Goal: Information Seeking & Learning: Learn about a topic

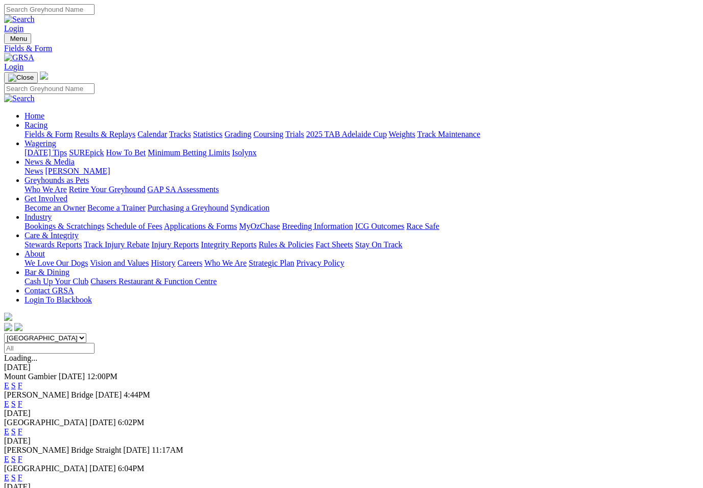
click at [22, 400] on link "F" at bounding box center [20, 404] width 5 height 9
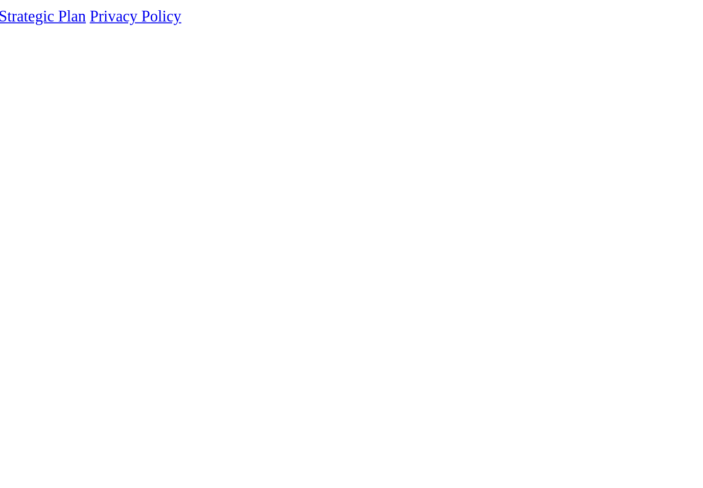
scroll to position [39, 0]
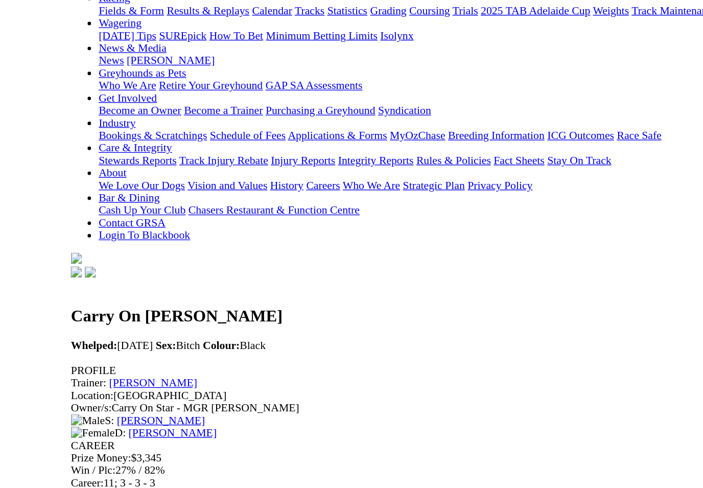
scroll to position [103, 0]
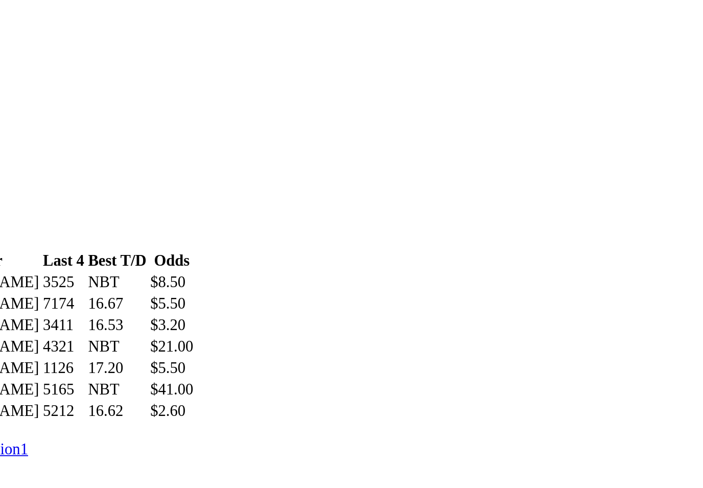
scroll to position [279, 0]
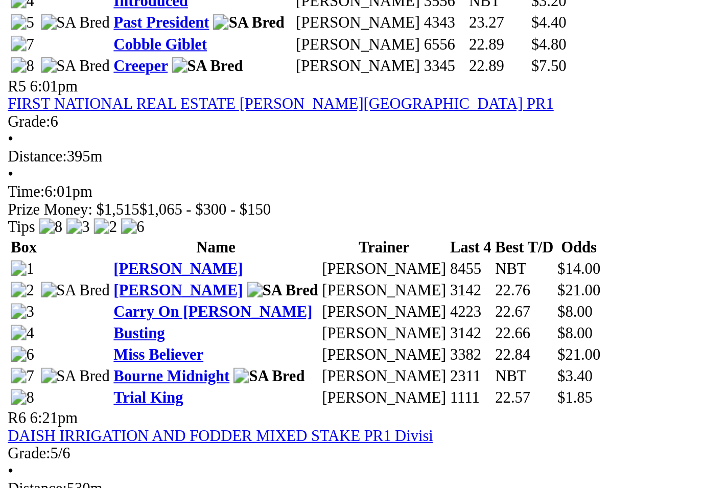
scroll to position [944, 0]
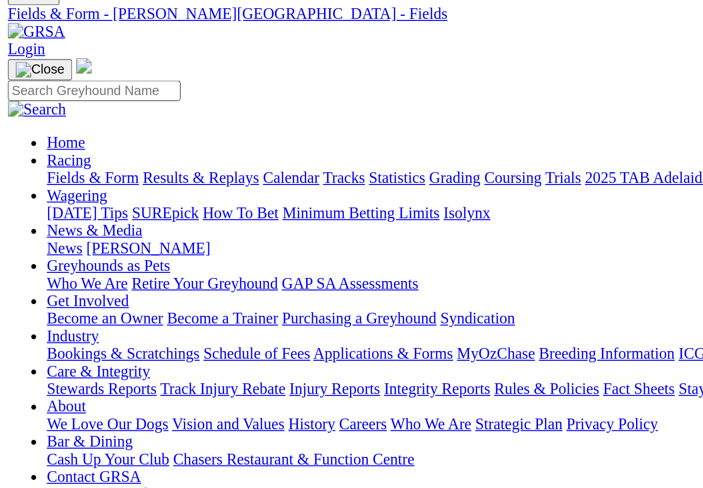
scroll to position [0, 0]
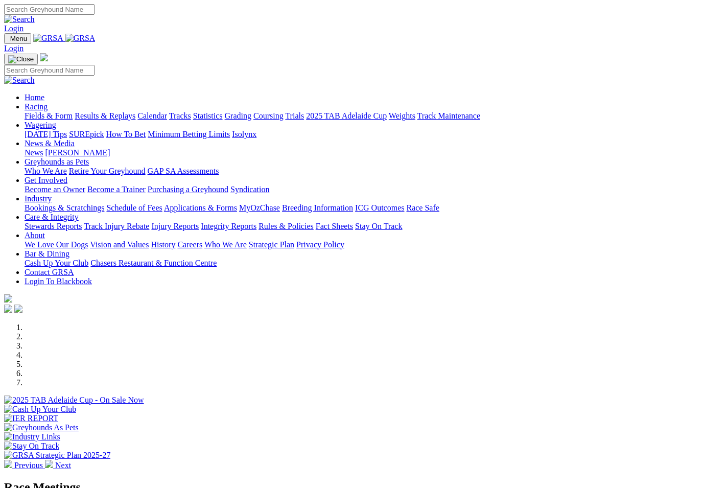
click at [48, 102] on link "Racing" at bounding box center [36, 106] width 23 height 9
click at [223, 111] on link "Statistics" at bounding box center [208, 115] width 30 height 9
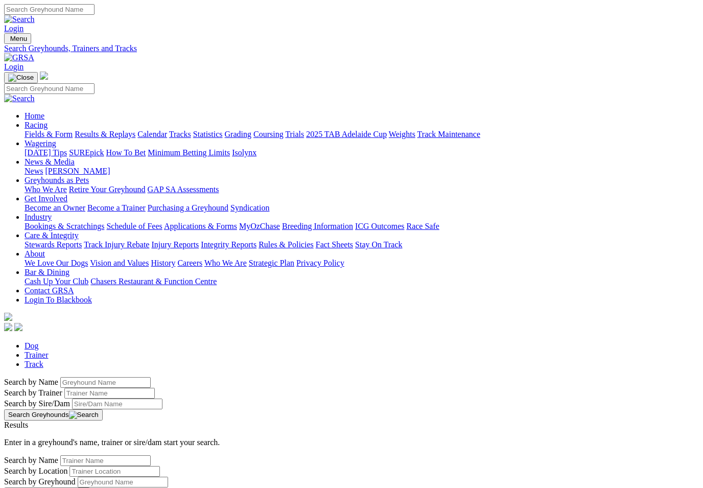
click at [60, 377] on input "Search by Greyhound name" at bounding box center [105, 382] width 90 height 11
type input "My machine"
click at [103, 409] on button "Search Greyhounds" at bounding box center [53, 414] width 99 height 11
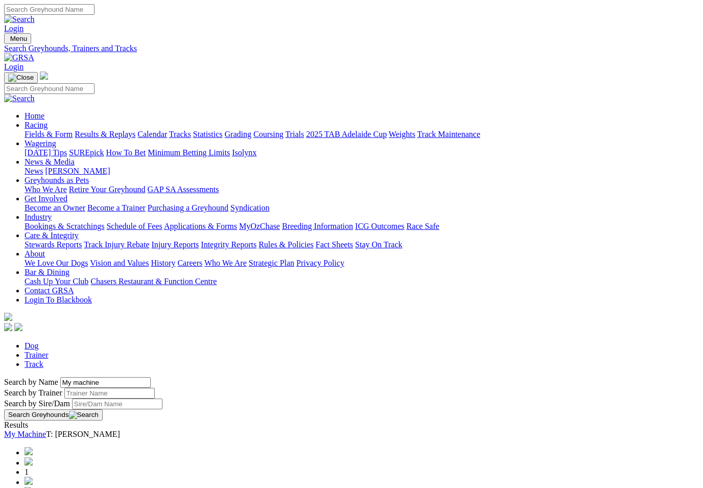
click at [46, 430] on link "My Machine" at bounding box center [25, 434] width 42 height 9
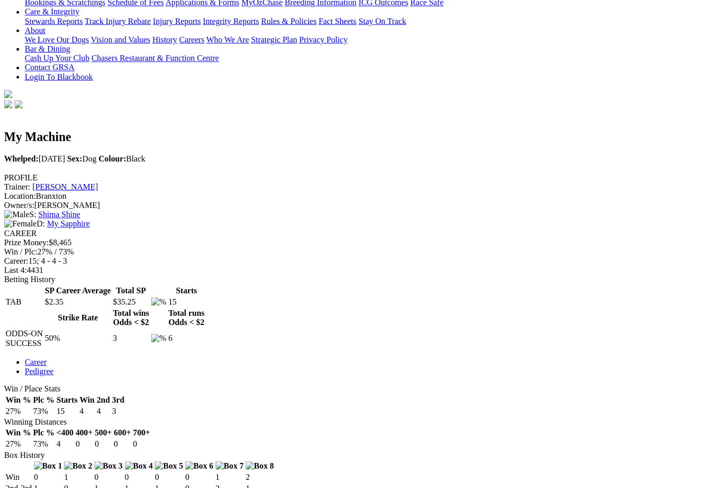
scroll to position [231, 0]
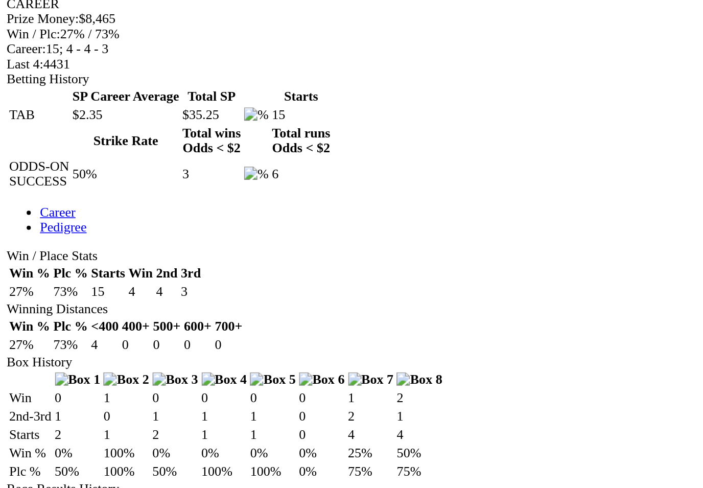
scroll to position [274, 0]
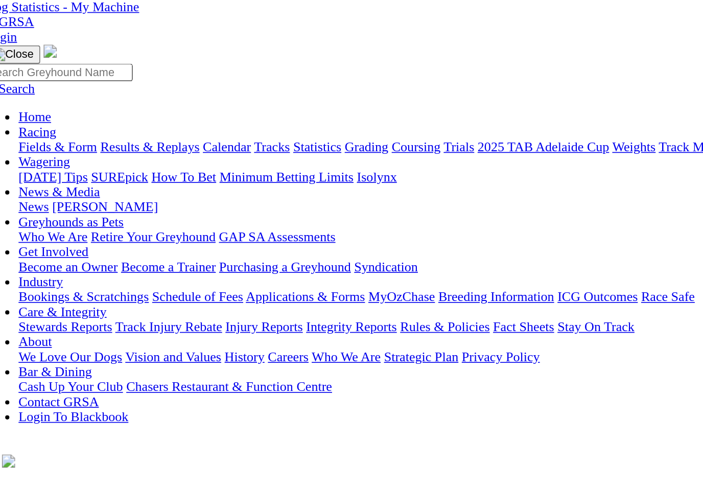
scroll to position [44, 0]
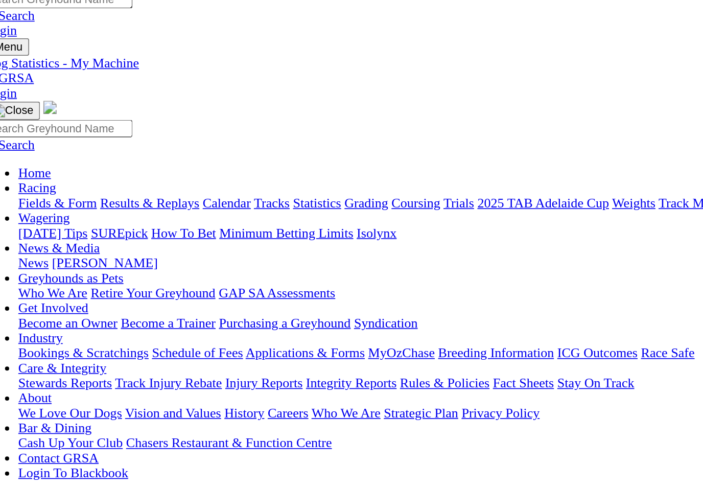
scroll to position [0, 0]
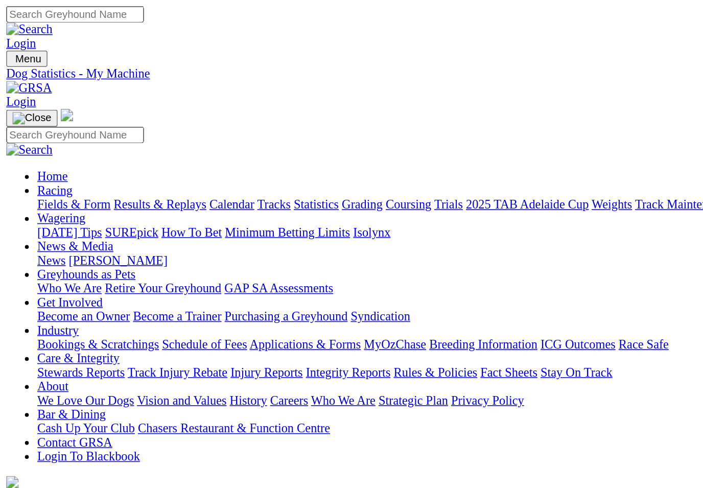
click at [42, 130] on link "Fields & Form" at bounding box center [49, 134] width 48 height 9
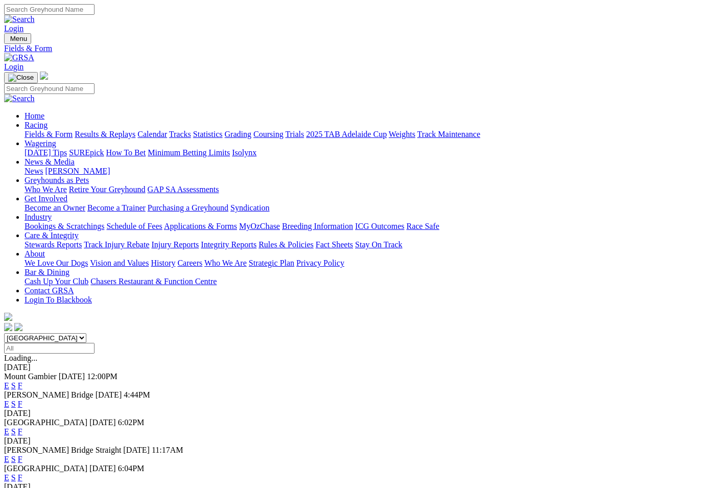
click at [22, 427] on link "F" at bounding box center [20, 431] width 5 height 9
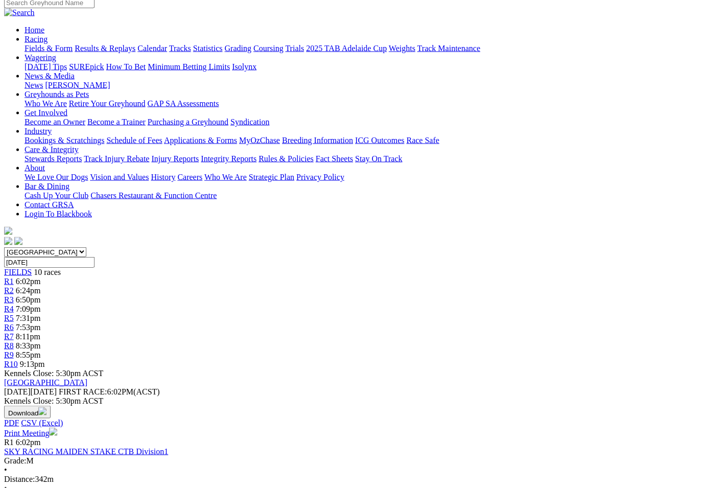
scroll to position [87, 0]
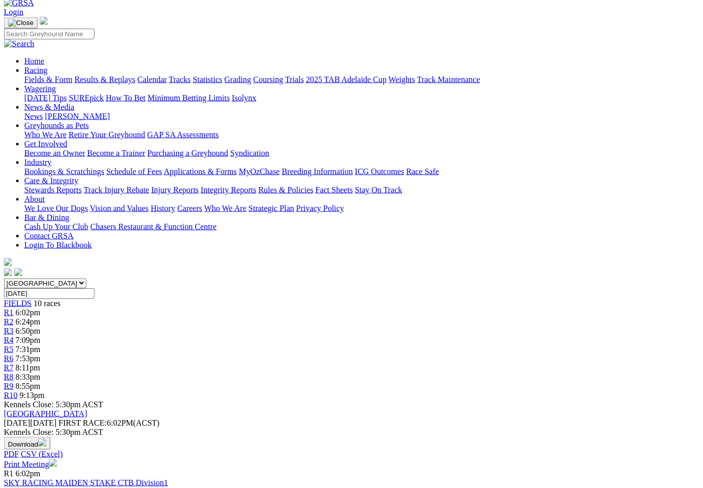
scroll to position [0, 1]
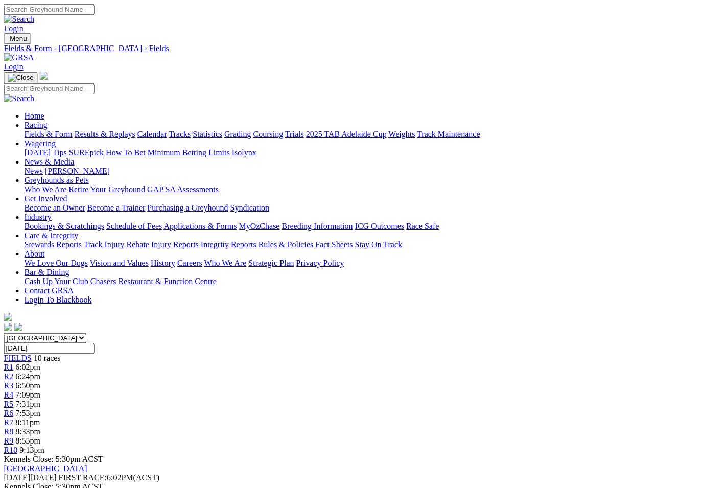
click at [75, 157] on link "News & Media" at bounding box center [50, 161] width 50 height 9
click at [43, 167] on link "News" at bounding box center [34, 171] width 18 height 9
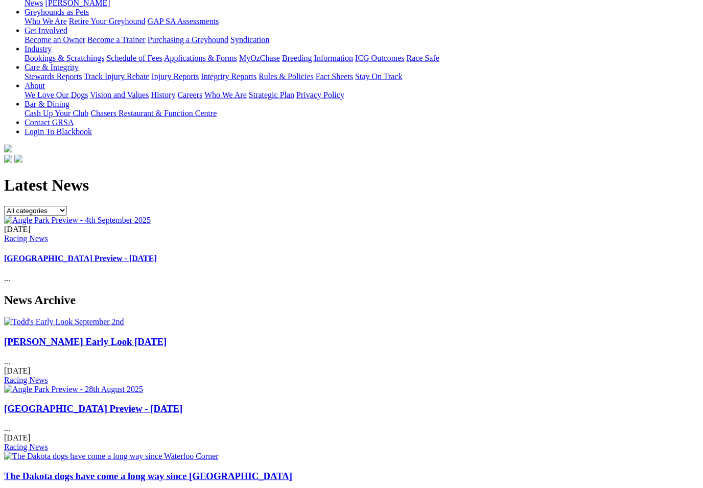
scroll to position [169, 0]
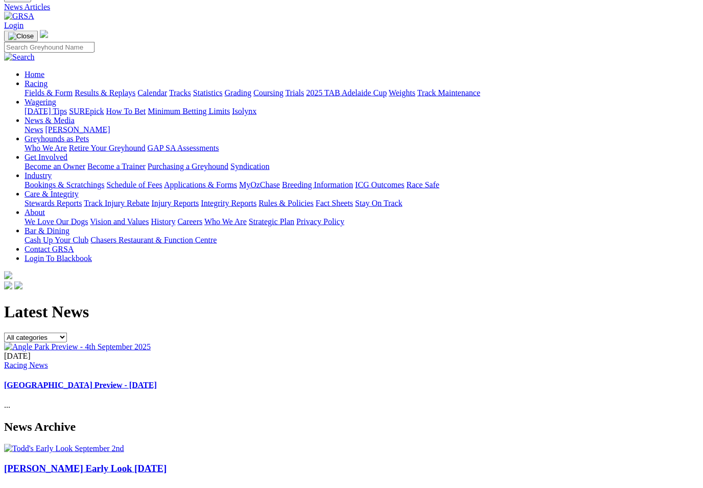
scroll to position [0, 0]
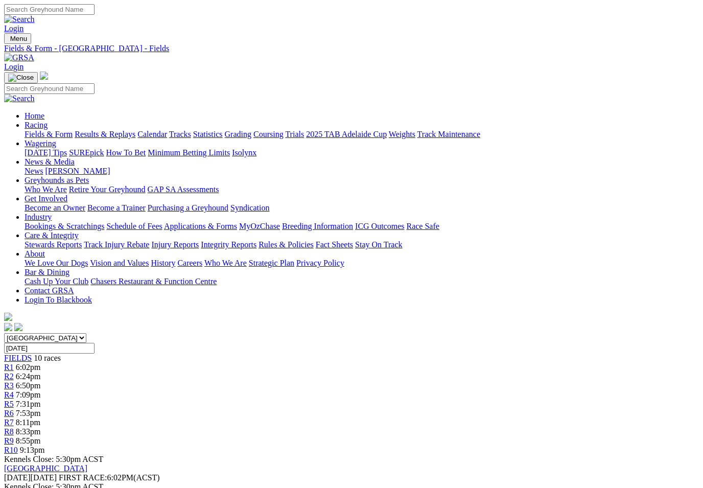
scroll to position [0, 1]
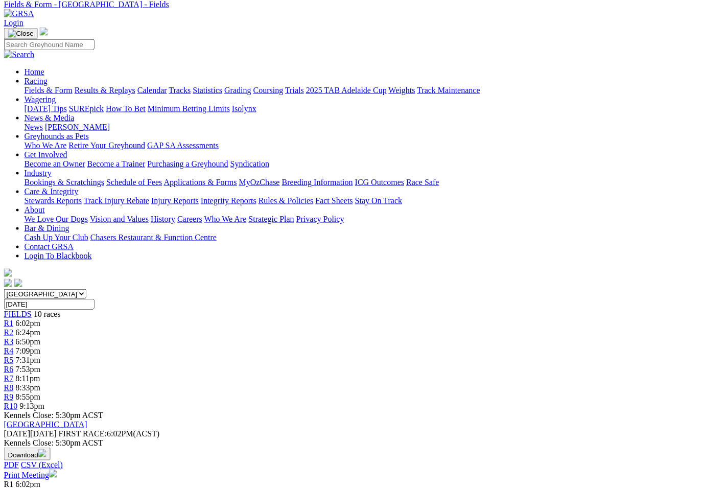
scroll to position [0, 0]
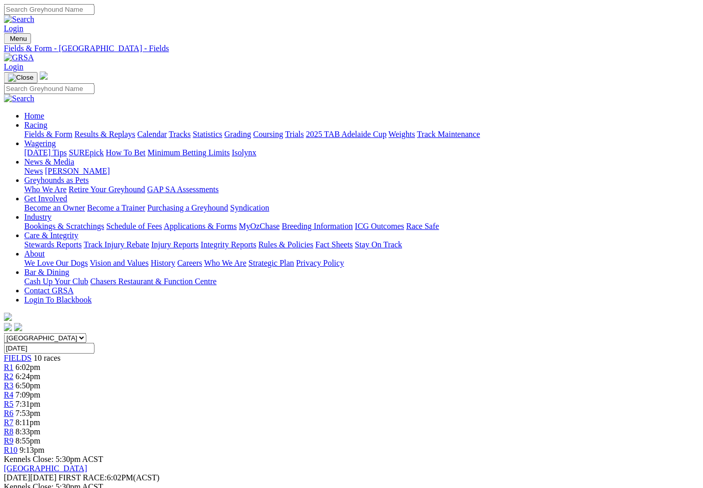
click at [52, 213] on link "Industry" at bounding box center [38, 217] width 27 height 9
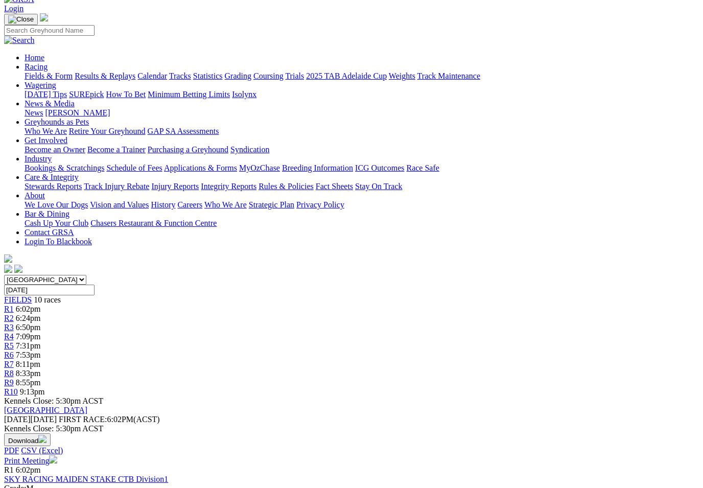
scroll to position [75, 1]
